Goal: Task Accomplishment & Management: Complete application form

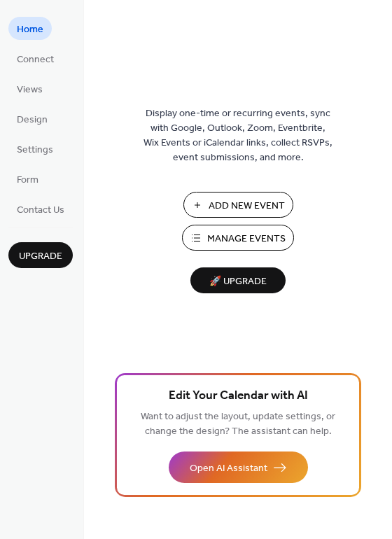
click at [263, 199] on span "Add New Event" at bounding box center [247, 206] width 76 height 15
click at [255, 247] on span "Manage Events" at bounding box center [246, 239] width 78 height 15
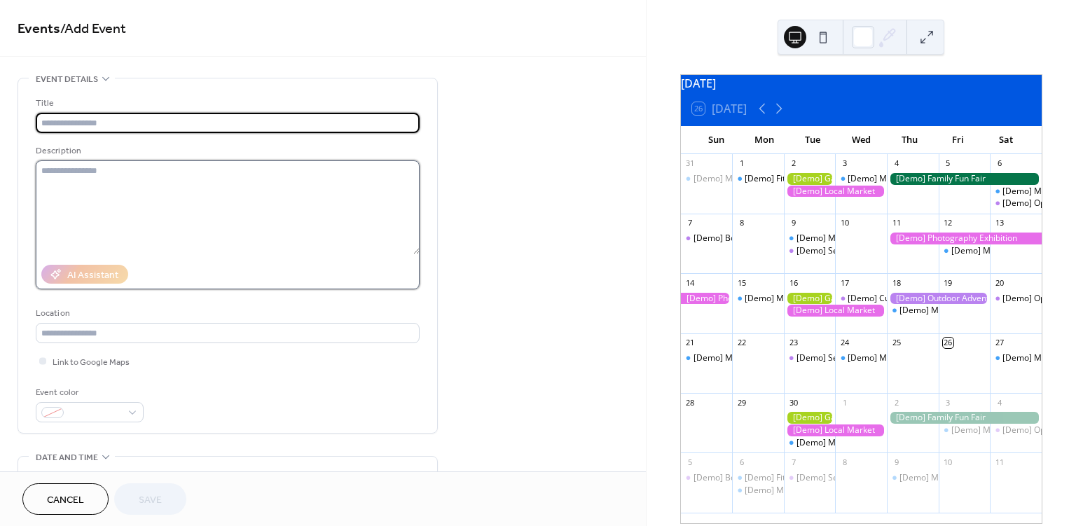
click at [192, 231] on textarea at bounding box center [228, 207] width 384 height 94
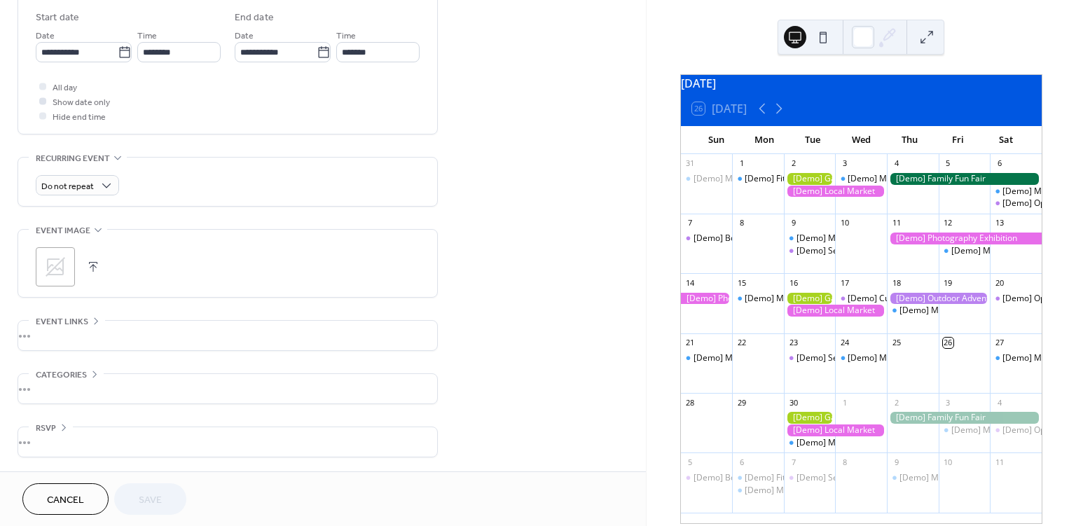
scroll to position [468, 0]
click at [73, 334] on div "•••" at bounding box center [227, 335] width 419 height 29
click at [73, 334] on div "URL" at bounding box center [226, 341] width 381 height 15
click at [88, 311] on div "Event links" at bounding box center [67, 317] width 76 height 15
click at [72, 369] on span "Categories" at bounding box center [61, 375] width 51 height 15
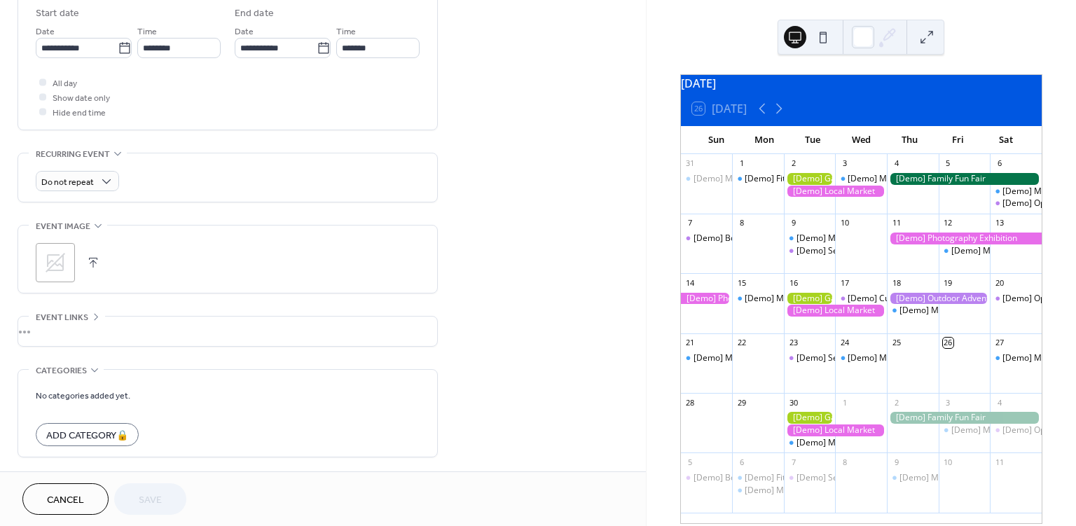
click at [72, 369] on span "Categories" at bounding box center [61, 370] width 51 height 15
click at [50, 427] on div "•••" at bounding box center [227, 441] width 419 height 29
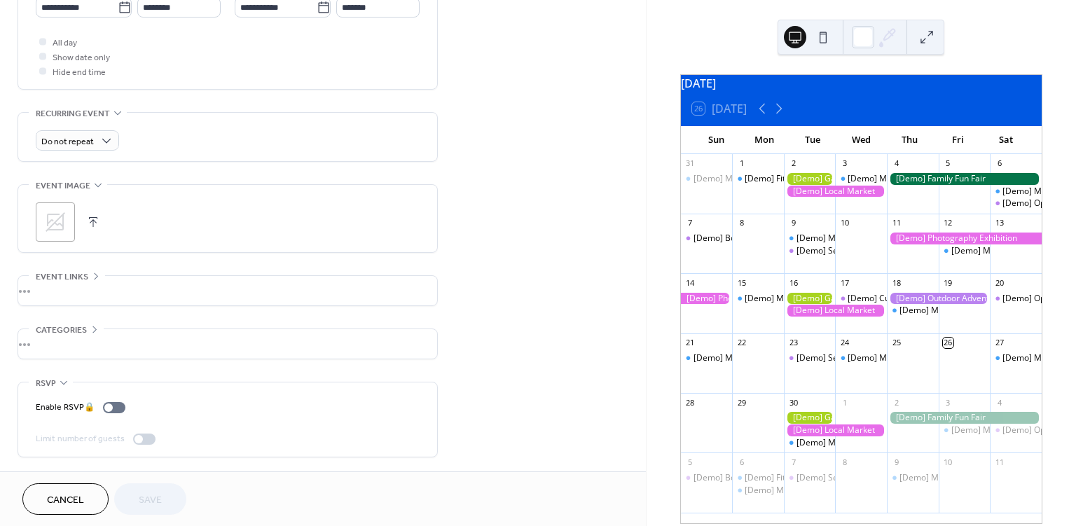
click at [48, 376] on span "RSVP" at bounding box center [46, 383] width 20 height 15
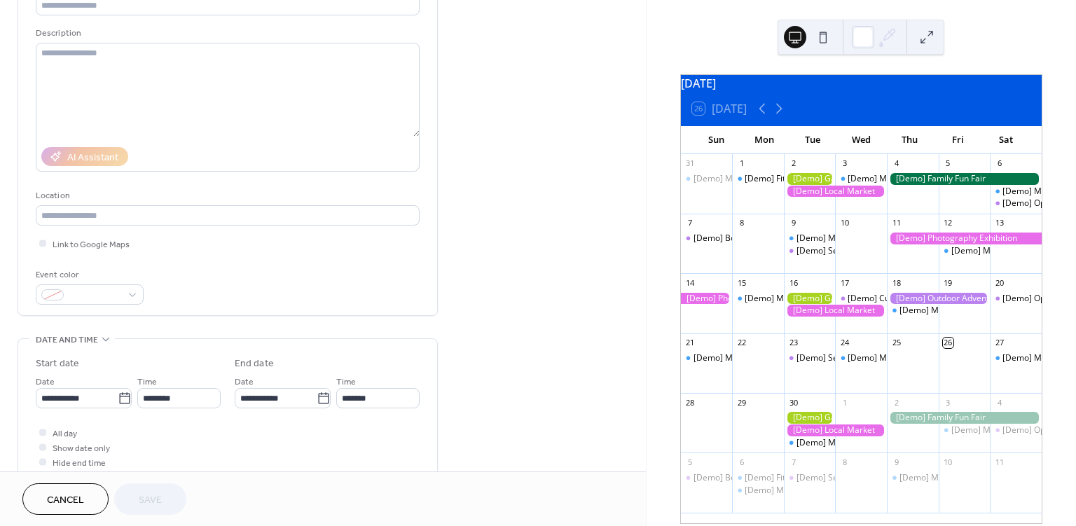
scroll to position [0, 0]
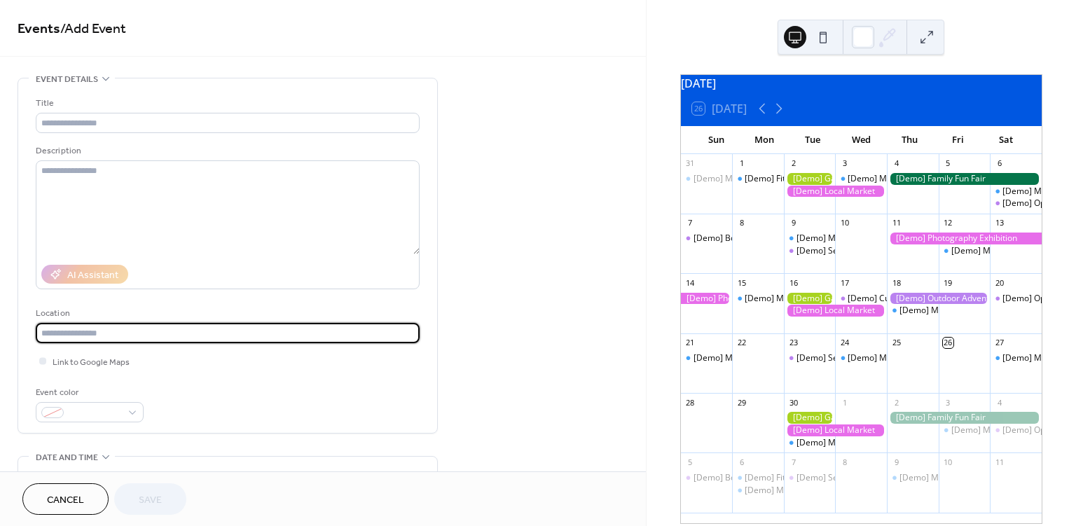
click at [66, 339] on input "text" at bounding box center [228, 333] width 384 height 20
click at [410, 338] on input "text" at bounding box center [228, 333] width 384 height 20
click at [431, 324] on div "Title Description AI Assistant Location Link to Google Maps Event color" at bounding box center [227, 255] width 419 height 354
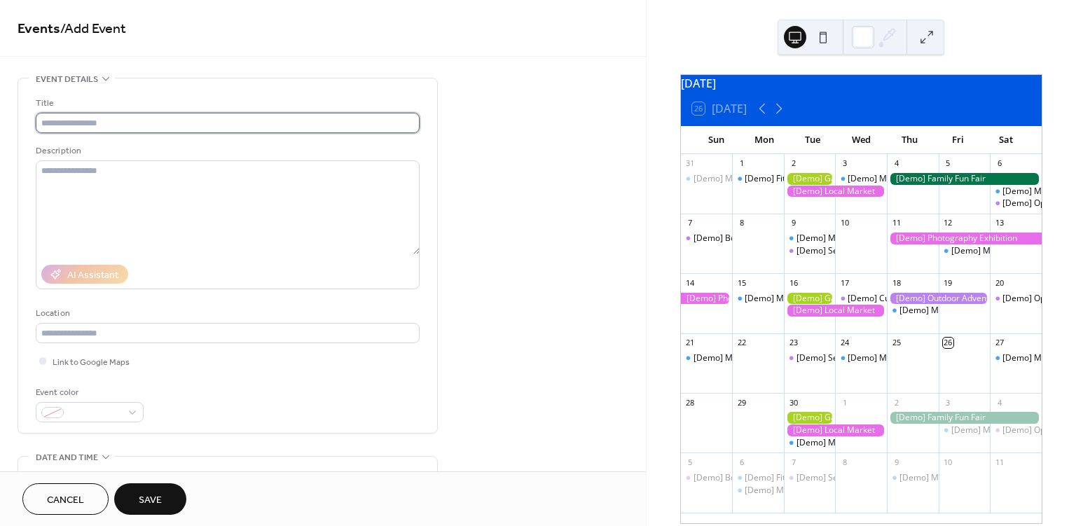
click at [86, 113] on input "text" at bounding box center [228, 123] width 384 height 20
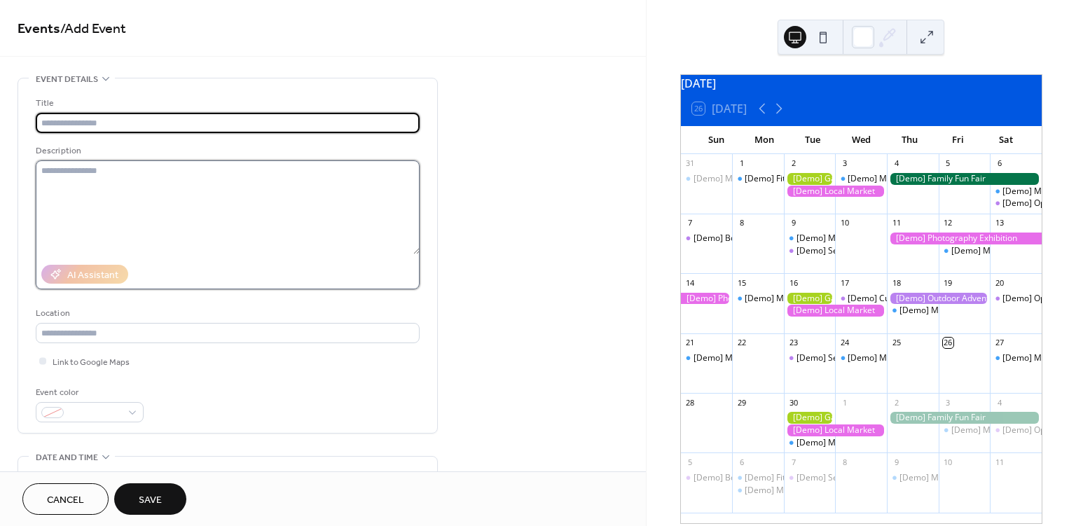
click at [95, 175] on textarea at bounding box center [228, 207] width 384 height 94
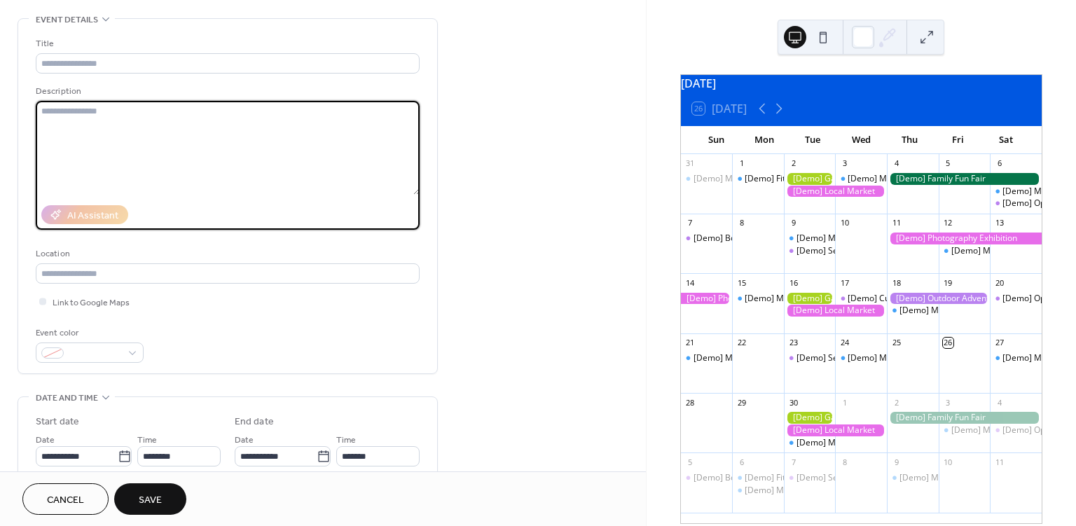
scroll to position [88, 0]
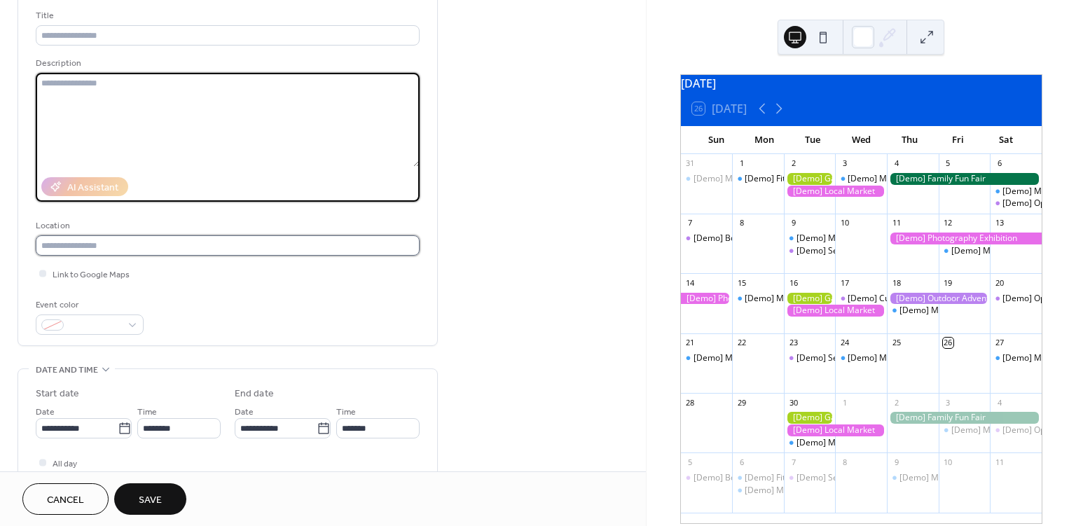
click at [95, 241] on input "text" at bounding box center [228, 245] width 384 height 20
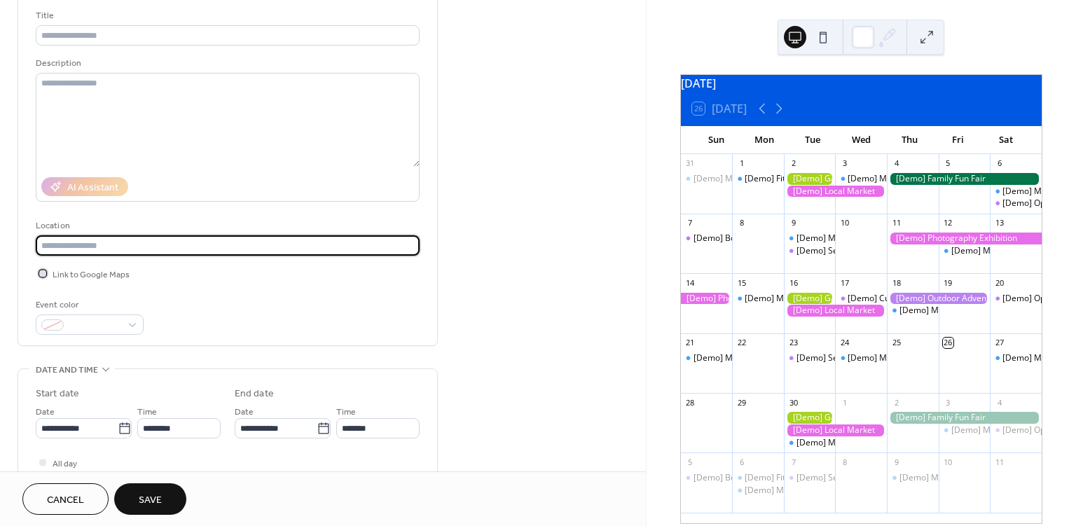
click at [42, 273] on div at bounding box center [42, 273] width 7 height 7
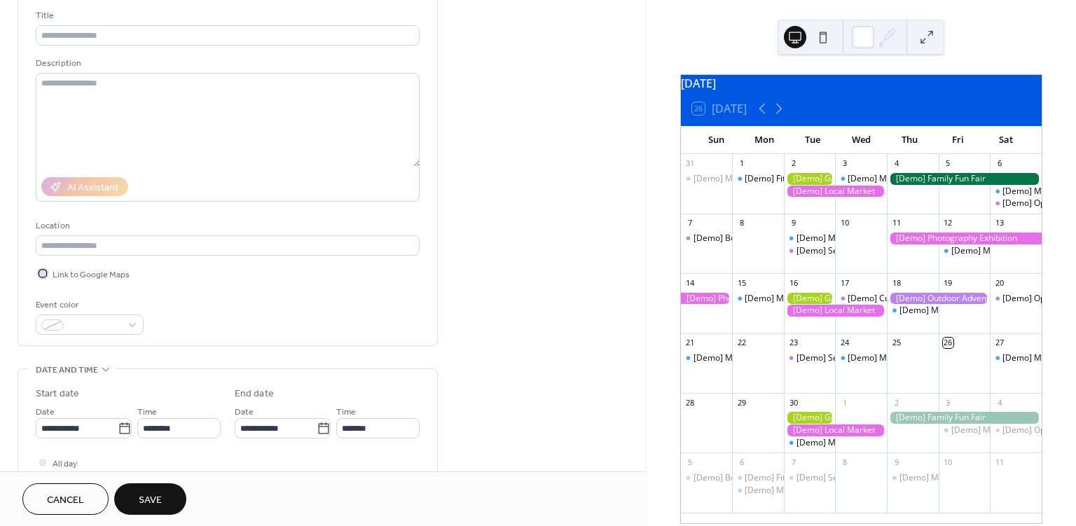
click at [42, 275] on div at bounding box center [42, 273] width 7 height 7
click at [43, 275] on div at bounding box center [42, 273] width 7 height 7
click at [42, 275] on icon at bounding box center [43, 273] width 4 height 4
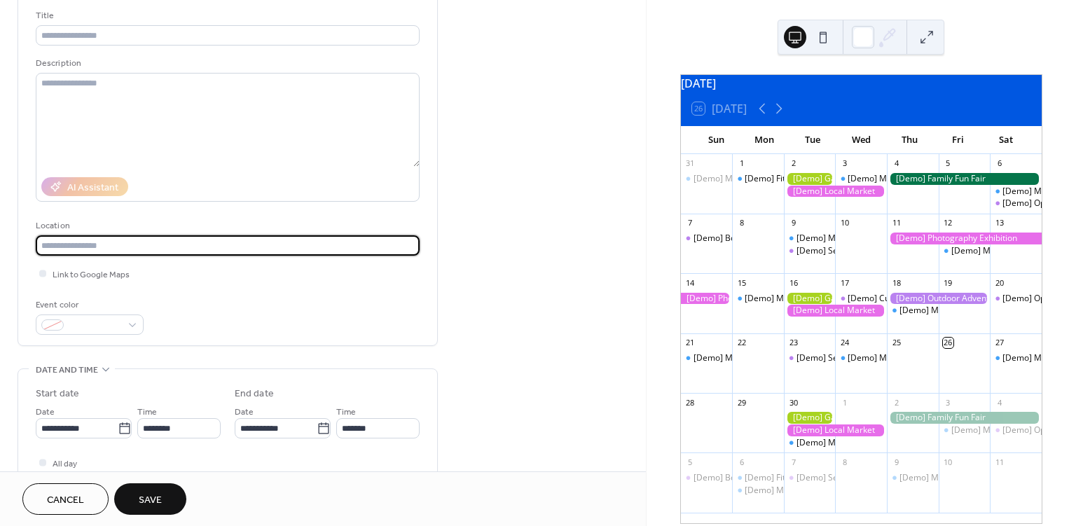
click at [66, 245] on input "text" at bounding box center [228, 245] width 384 height 20
click at [67, 324] on div at bounding box center [90, 324] width 108 height 20
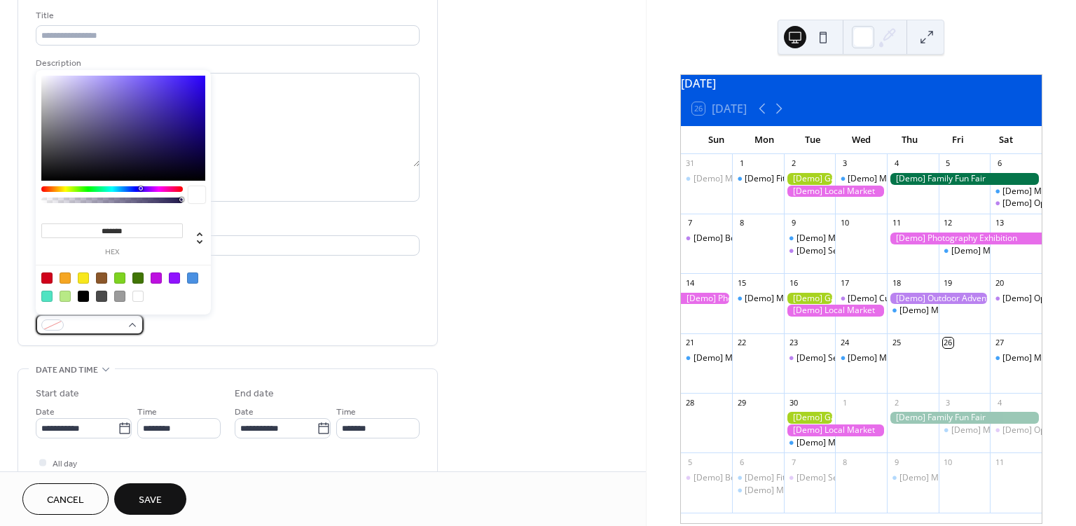
click at [67, 324] on div at bounding box center [90, 324] width 108 height 20
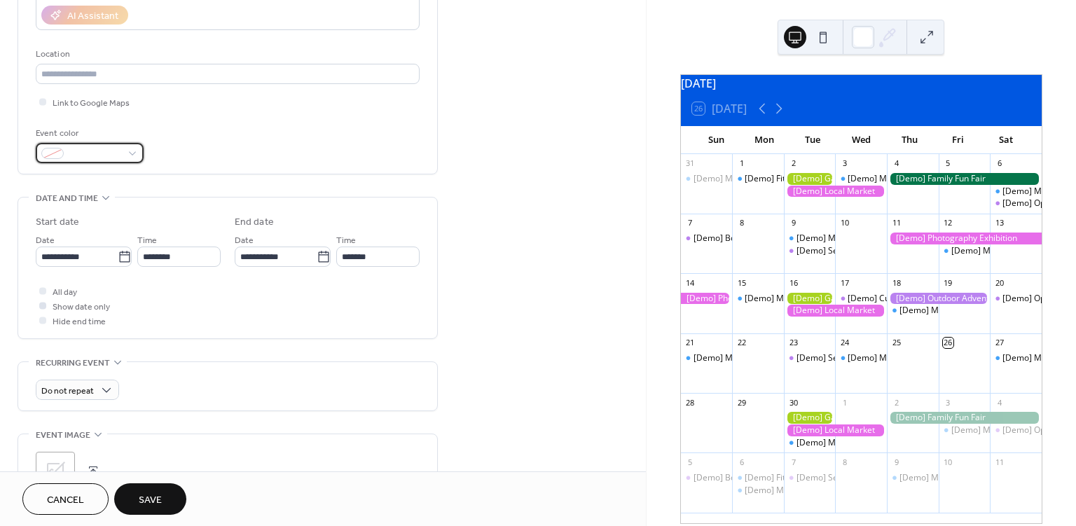
scroll to position [263, 0]
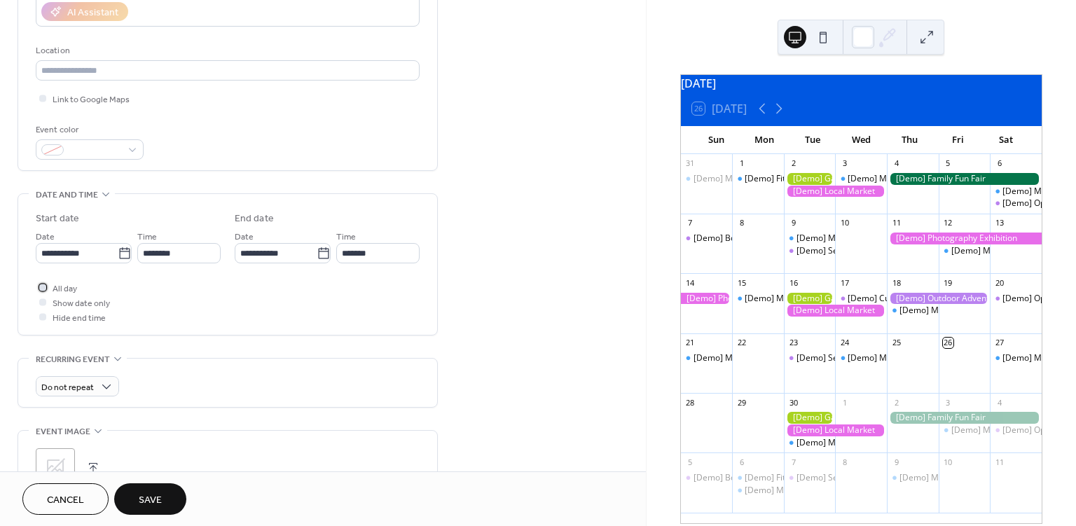
click at [55, 287] on span "All day" at bounding box center [65, 289] width 25 height 15
click at [56, 303] on span "Show date only" at bounding box center [81, 303] width 57 height 15
click at [41, 297] on div at bounding box center [43, 302] width 14 height 14
click at [41, 303] on div at bounding box center [42, 301] width 7 height 7
click at [41, 304] on div at bounding box center [42, 301] width 7 height 7
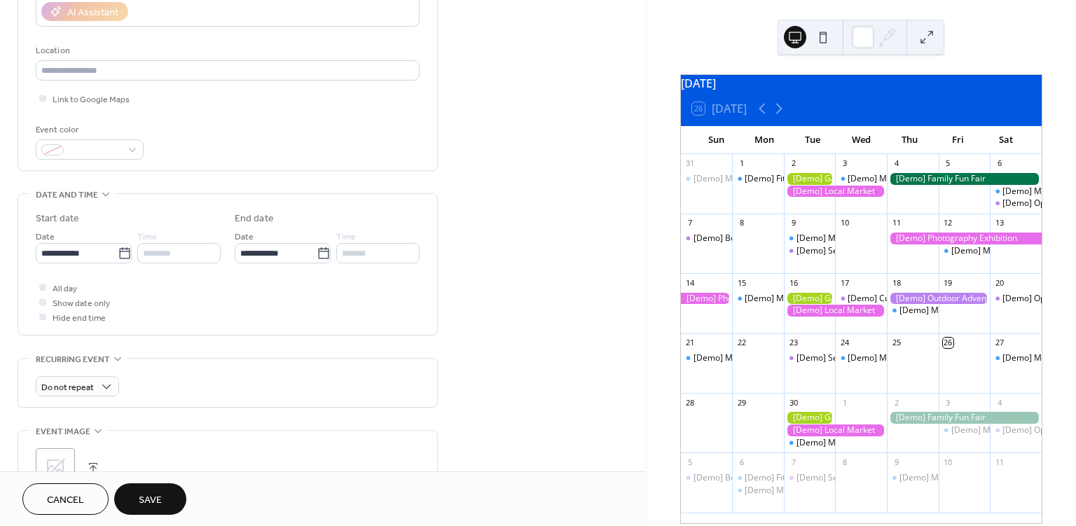
click at [41, 304] on div at bounding box center [42, 301] width 7 height 7
click at [48, 287] on div at bounding box center [43, 287] width 14 height 14
click at [41, 299] on div at bounding box center [42, 301] width 7 height 7
click at [41, 303] on icon at bounding box center [43, 302] width 4 height 4
click at [43, 315] on div at bounding box center [42, 316] width 7 height 7
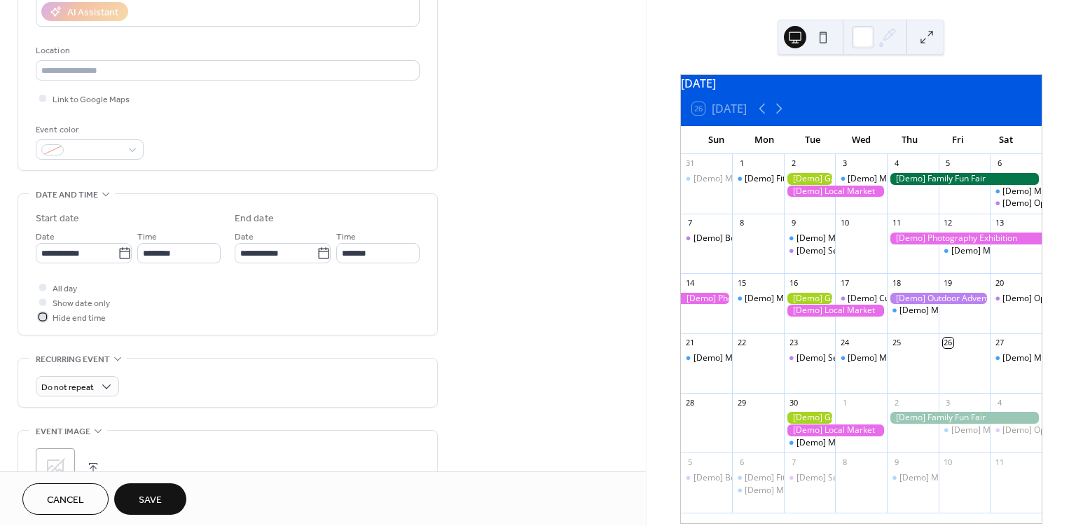
click at [43, 315] on icon at bounding box center [43, 316] width 4 height 4
click at [43, 315] on div at bounding box center [42, 316] width 7 height 7
click at [43, 303] on div at bounding box center [42, 301] width 7 height 7
click at [42, 303] on div at bounding box center [42, 301] width 7 height 7
click at [43, 317] on icon at bounding box center [43, 316] width 4 height 3
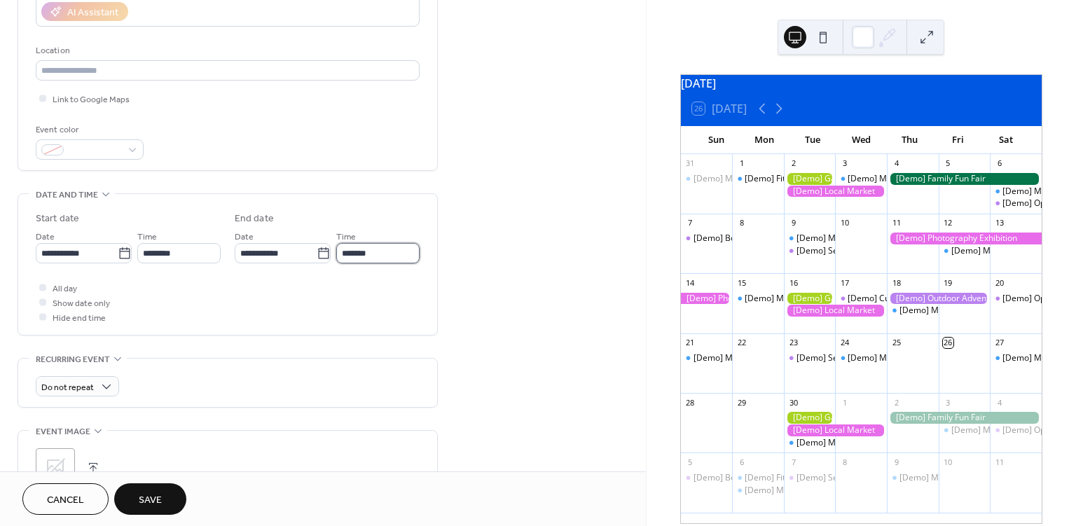
click at [361, 254] on input "*******" at bounding box center [377, 253] width 83 height 20
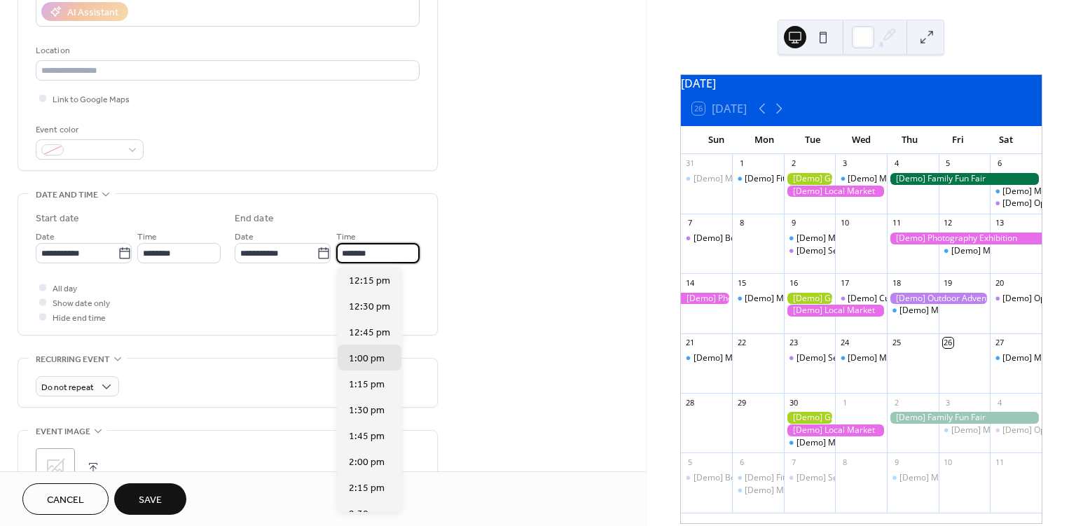
click at [293, 317] on div "All day Show date only Hide end time" at bounding box center [228, 302] width 384 height 44
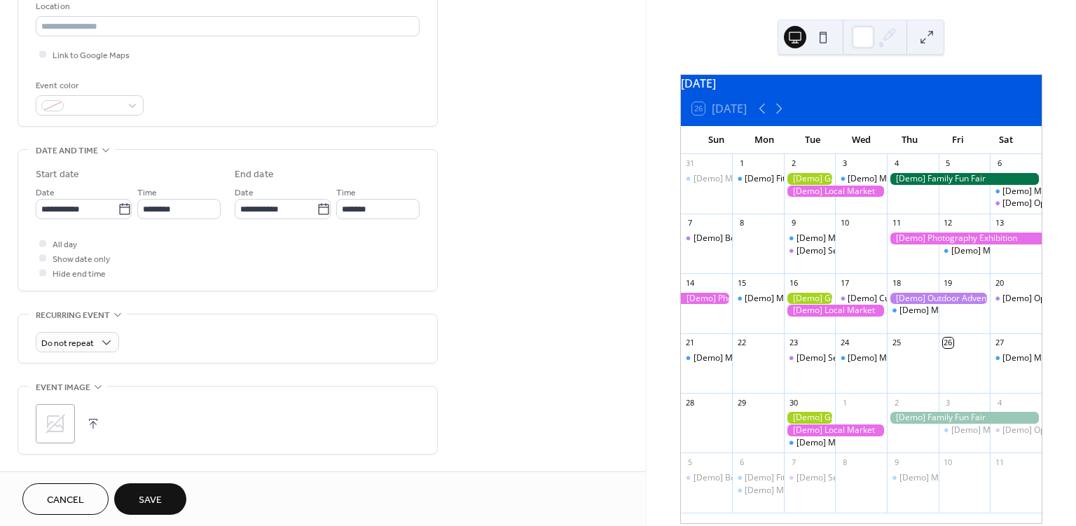
scroll to position [350, 0]
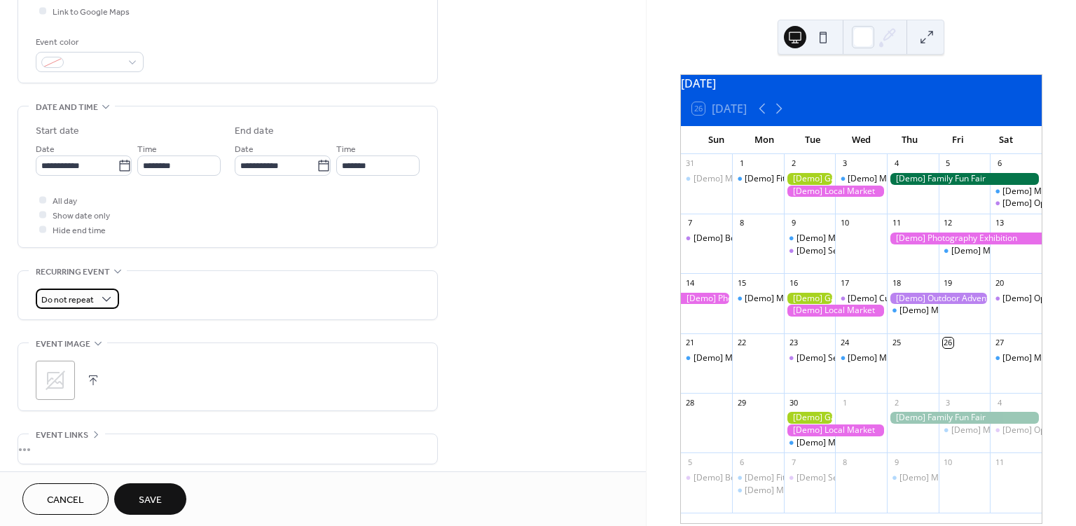
click at [96, 302] on div "Do not repeat" at bounding box center [77, 299] width 83 height 20
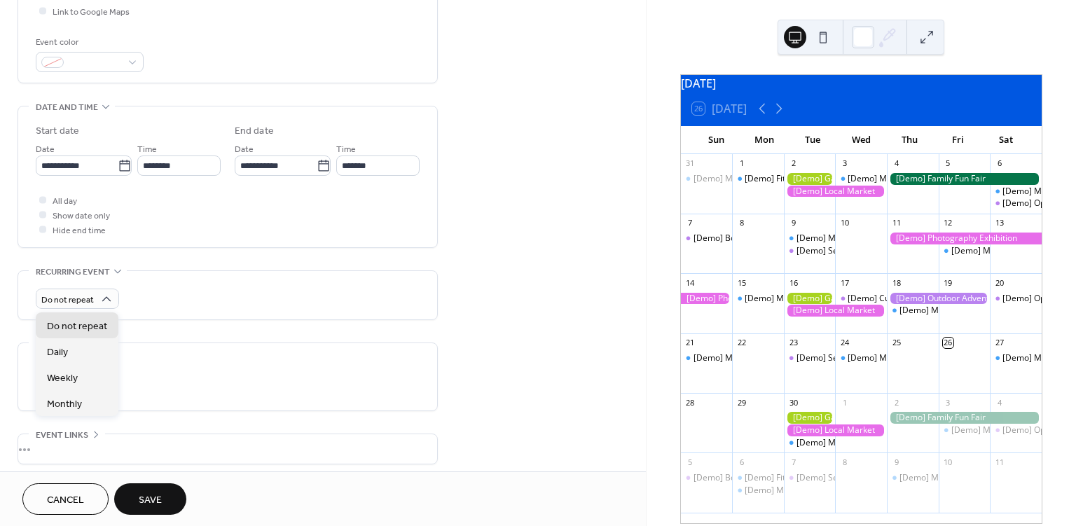
click at [210, 290] on div "Do not repeat" at bounding box center [228, 299] width 384 height 20
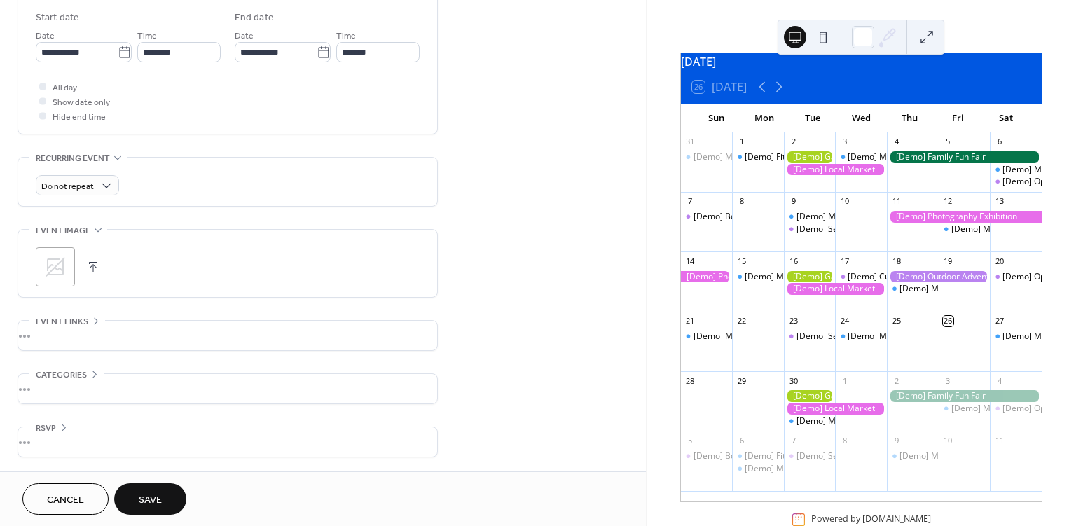
scroll to position [60, 0]
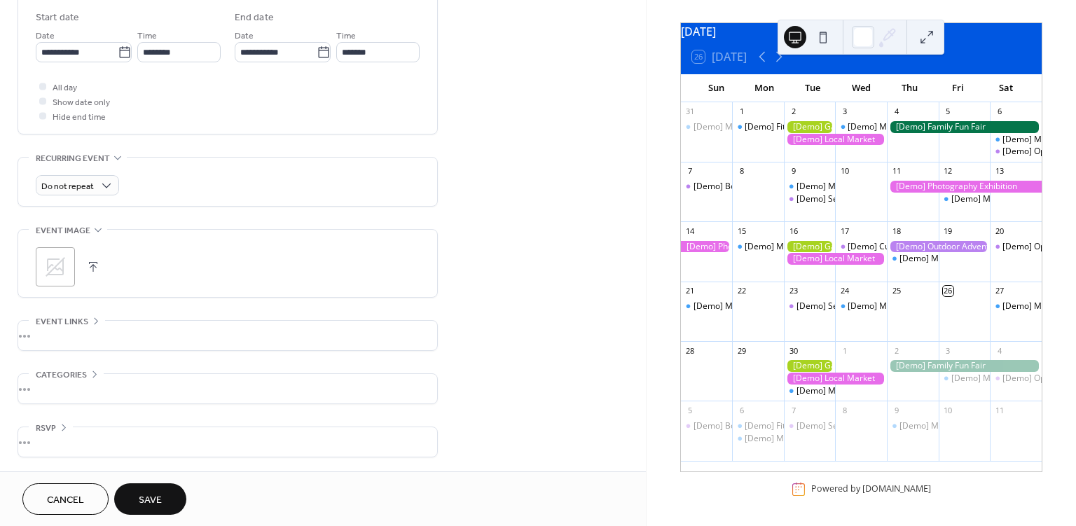
click at [819, 494] on div "Powered by EventsCalendar.co" at bounding box center [871, 489] width 120 height 12
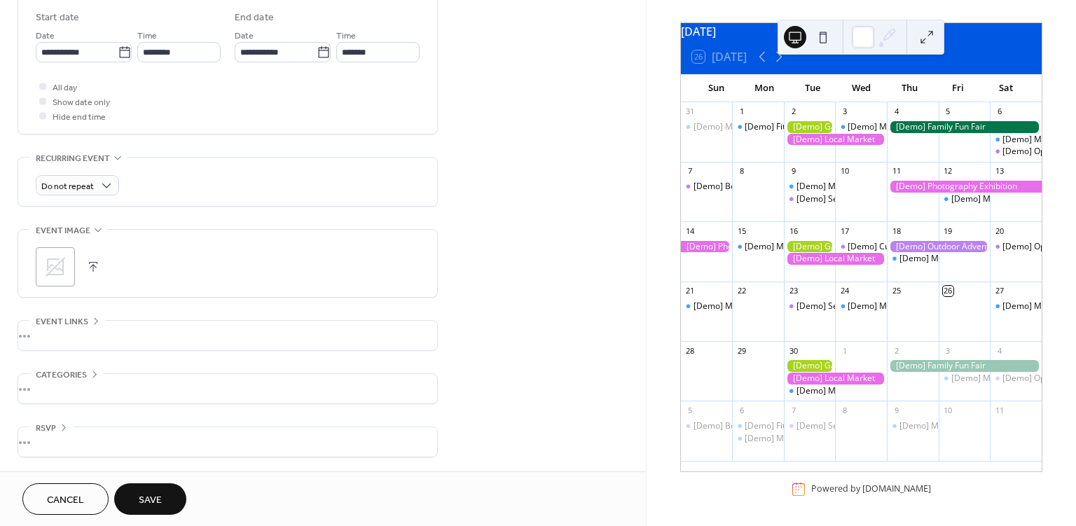
click at [819, 494] on div "Powered by EventsCalendar.co" at bounding box center [871, 489] width 120 height 12
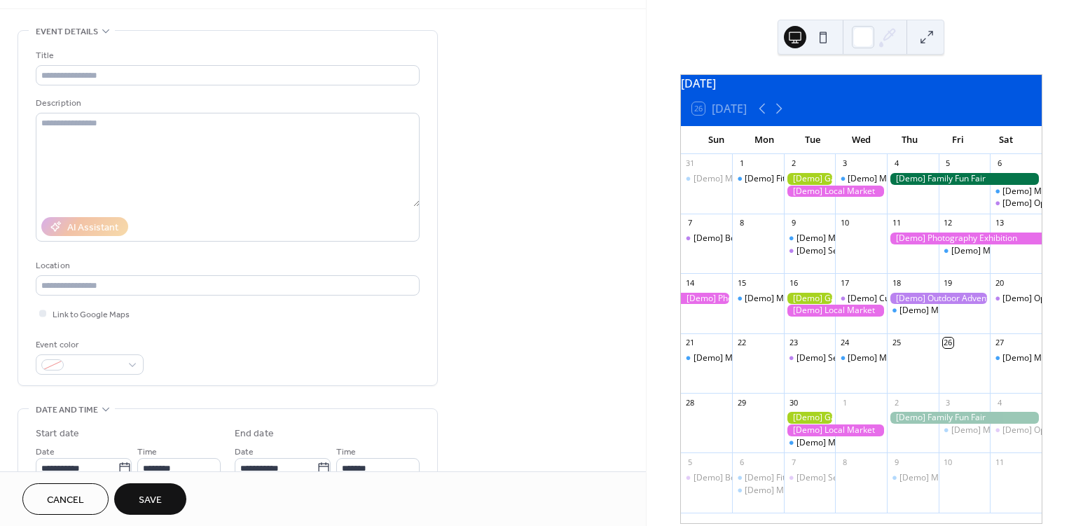
scroll to position [0, 0]
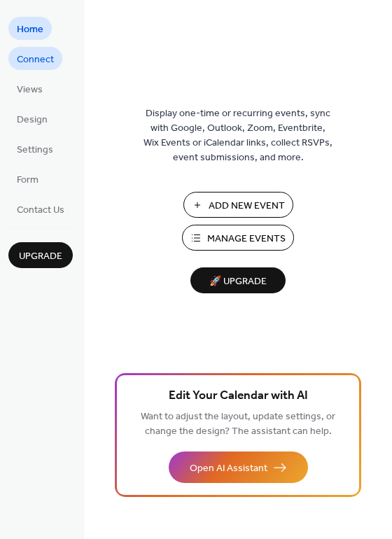
click at [36, 62] on span "Connect" at bounding box center [35, 60] width 37 height 15
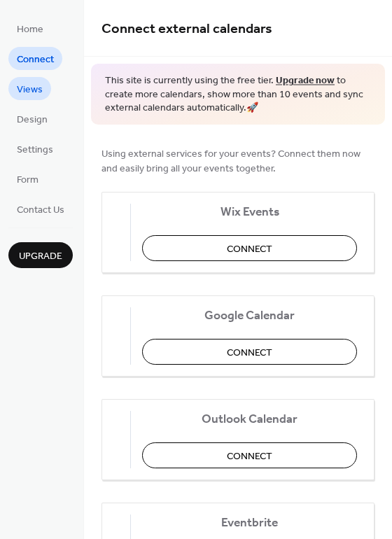
click at [48, 88] on link "Views" at bounding box center [29, 88] width 43 height 23
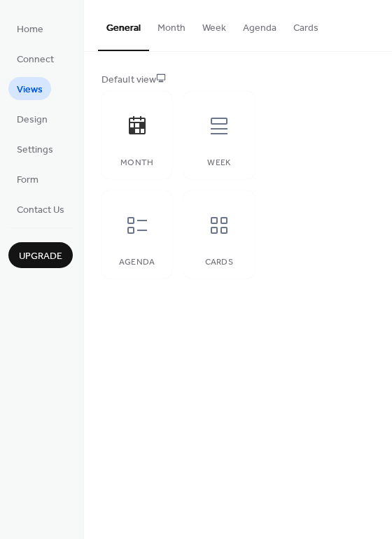
click at [172, 33] on button "Month" at bounding box center [171, 25] width 45 height 50
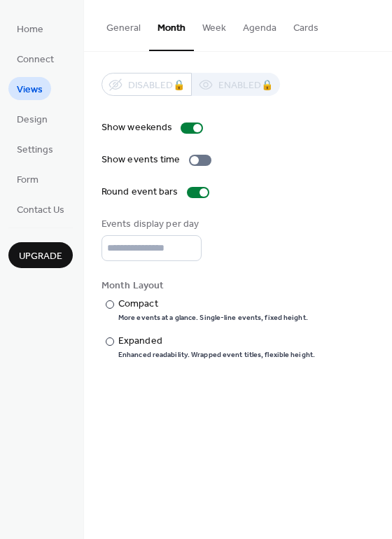
click at [125, 21] on button "General" at bounding box center [123, 25] width 51 height 50
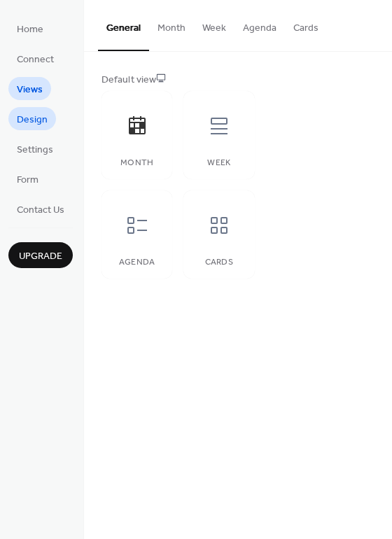
click at [30, 118] on span "Design" at bounding box center [32, 120] width 31 height 15
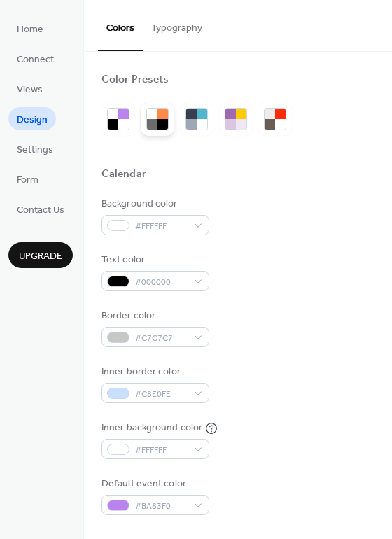
click at [158, 116] on div at bounding box center [163, 114] width 11 height 11
click at [204, 120] on div at bounding box center [202, 124] width 11 height 11
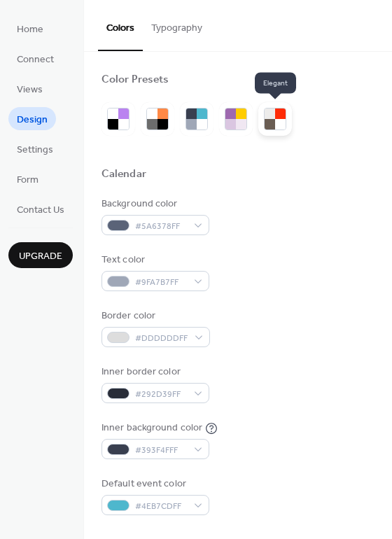
click at [276, 119] on div at bounding box center [280, 124] width 11 height 11
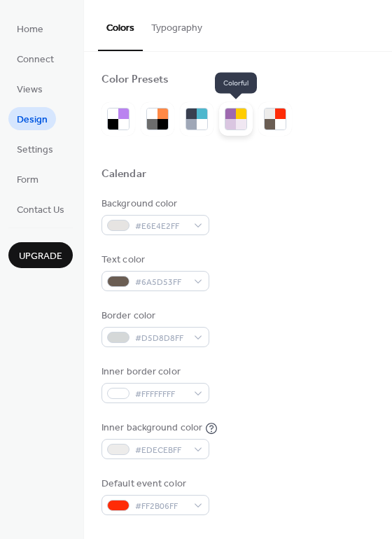
click at [241, 120] on div at bounding box center [241, 124] width 11 height 11
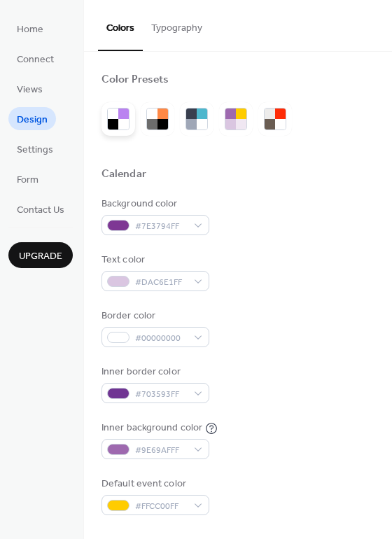
click at [123, 130] on div at bounding box center [119, 119] width 34 height 34
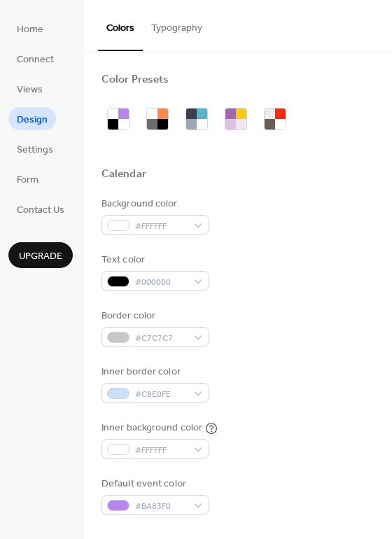
click at [163, 37] on button "Typography" at bounding box center [177, 25] width 68 height 50
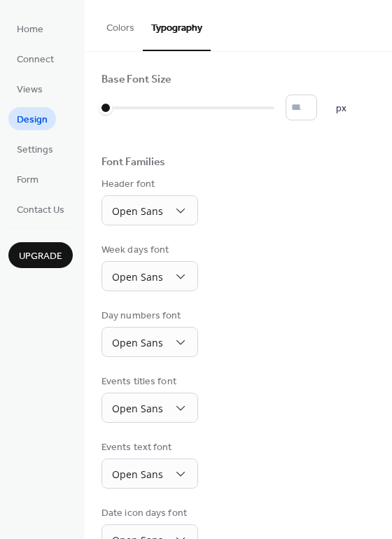
click at [116, 39] on button "Colors" at bounding box center [120, 25] width 45 height 50
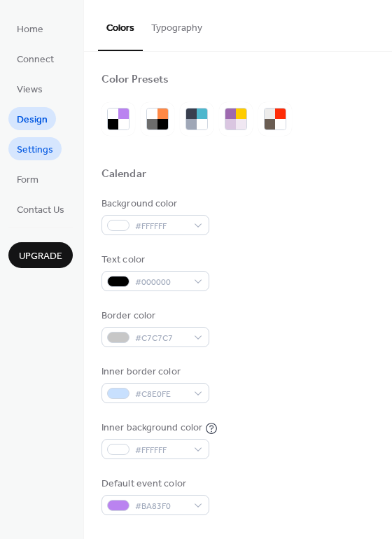
click at [32, 158] on span "Settings" at bounding box center [35, 150] width 36 height 15
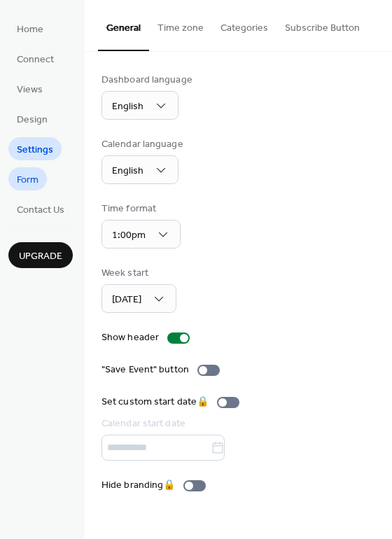
click at [41, 168] on link "Form" at bounding box center [27, 178] width 39 height 23
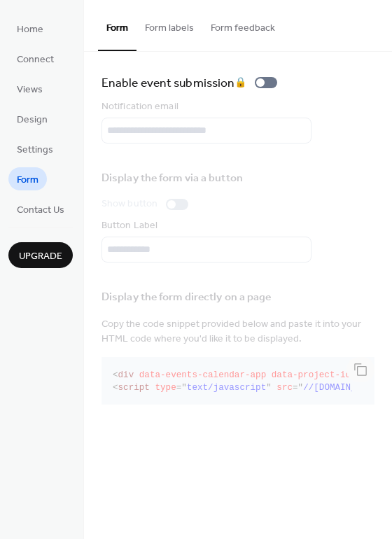
click at [29, 223] on div "Home Connect Views Design Settings Form Contact Us Upgrade" at bounding box center [42, 269] width 84 height 539
click at [31, 217] on span "Contact Us" at bounding box center [41, 210] width 48 height 15
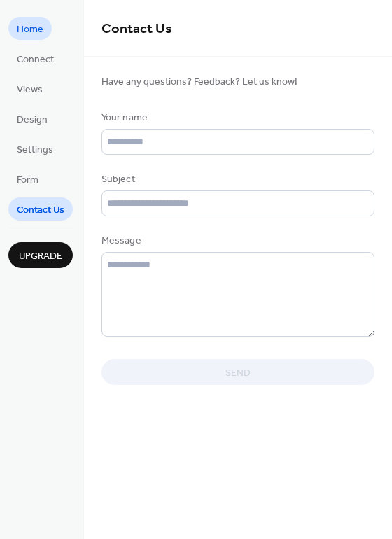
click at [36, 17] on link "Home" at bounding box center [29, 28] width 43 height 23
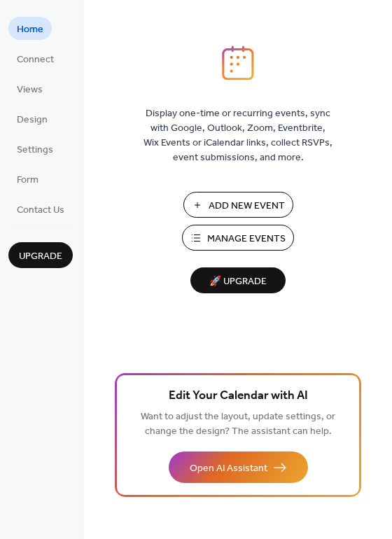
click at [238, 211] on span "Add New Event" at bounding box center [247, 206] width 76 height 15
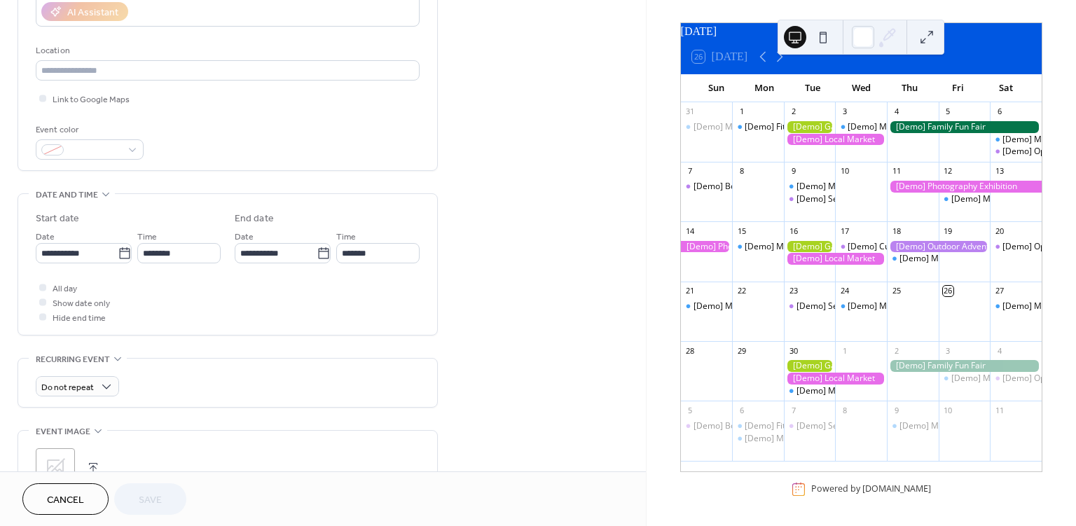
scroll to position [468, 0]
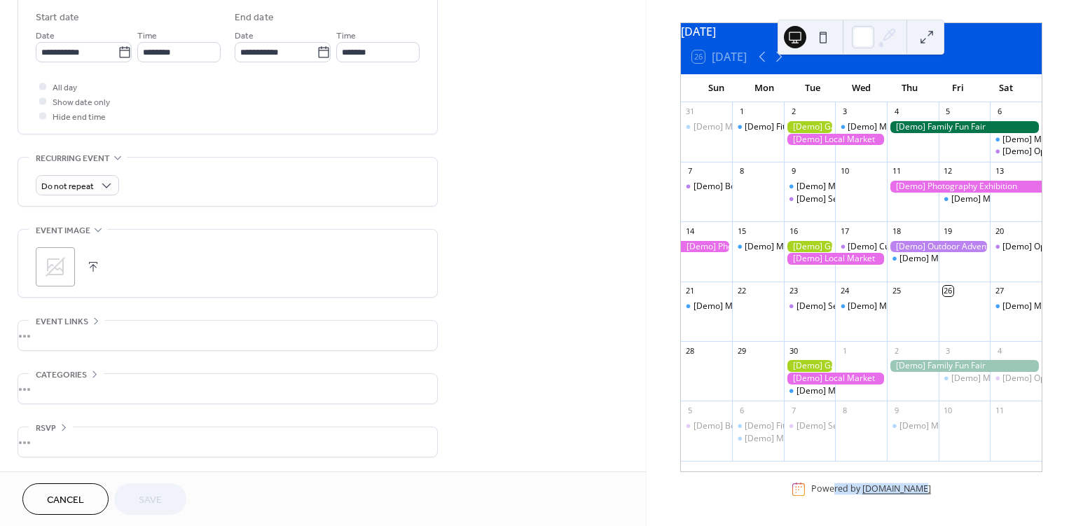
drag, startPoint x: 829, startPoint y: 489, endPoint x: 914, endPoint y: 494, distance: 84.9
click at [914, 494] on div "Powered by [DOMAIN_NAME]" at bounding box center [871, 489] width 120 height 12
click at [817, 488] on div "Powered by EventsCalendar.co" at bounding box center [871, 489] width 120 height 12
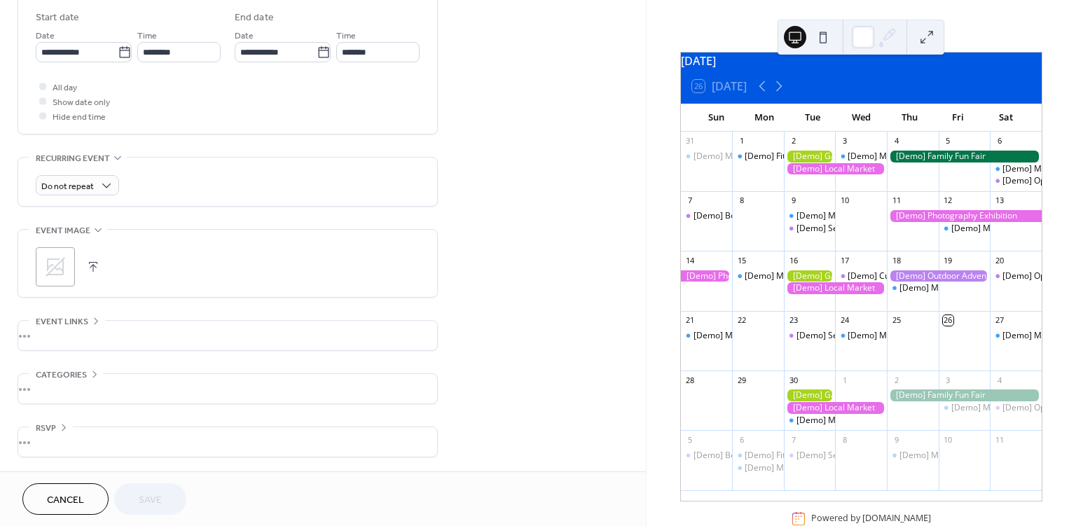
scroll to position [60, 0]
